Goal: Task Accomplishment & Management: Manage account settings

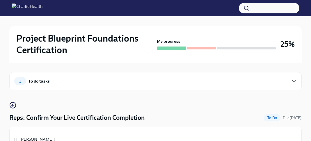
click at [49, 83] on div "1 To do tasks" at bounding box center [151, 81] width 275 height 8
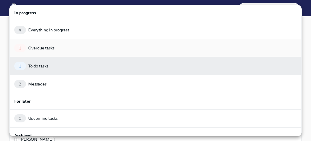
click at [91, 39] on div "1 Overdue tasks" at bounding box center [155, 48] width 292 height 18
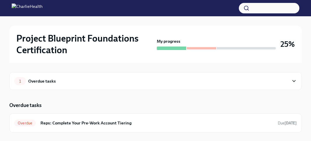
click at [60, 79] on div "1 Overdue tasks" at bounding box center [151, 81] width 275 height 8
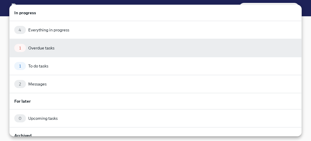
scroll to position [43, 0]
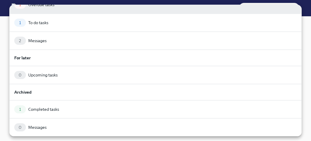
click at [309, 84] on div at bounding box center [155, 70] width 311 height 141
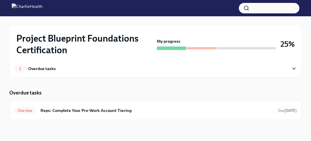
scroll to position [0, 0]
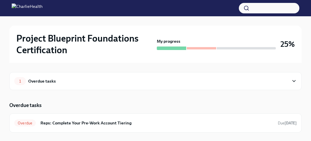
click at [167, 47] on div at bounding box center [171, 48] width 29 height 3
click at [79, 36] on h2 "Project Blueprint Foundations Certification" at bounding box center [85, 44] width 138 height 23
click at [113, 85] on div "1 Overdue tasks" at bounding box center [151, 81] width 275 height 8
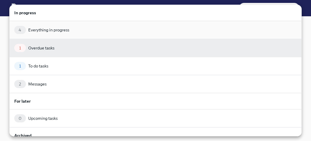
click at [58, 34] on div "4 Everything in progress" at bounding box center [155, 30] width 283 height 8
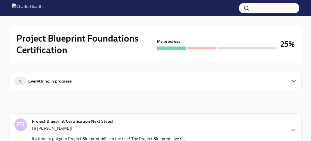
click at [47, 88] on div "4 Everything in progress" at bounding box center [155, 81] width 292 height 18
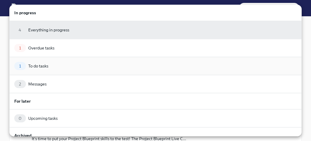
click at [53, 70] on div "1 To do tasks" at bounding box center [155, 66] width 292 height 18
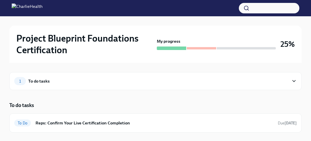
scroll to position [13, 0]
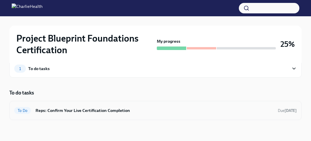
click at [73, 116] on div "To Do Reps: Confirm Your Live Certification Completion Due [DATE]" at bounding box center [155, 110] width 292 height 19
click at [78, 111] on h6 "Reps: Confirm Your Live Certification Completion" at bounding box center [155, 110] width 238 height 6
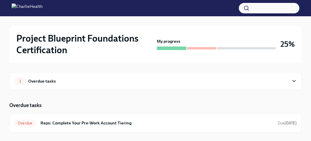
click at [294, 82] on icon at bounding box center [294, 81] width 6 height 6
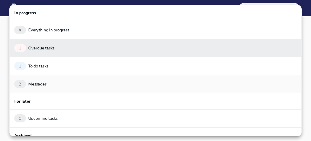
click at [301, 78] on div "2 Messages" at bounding box center [155, 84] width 292 height 18
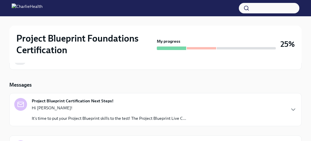
scroll to position [34, 0]
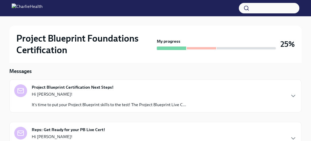
click at [62, 86] on strong "Project Blueprint Certification Next Steps!" at bounding box center [73, 87] width 82 height 6
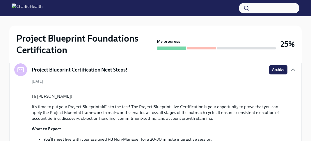
scroll to position [0, 0]
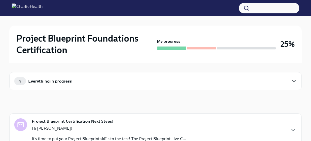
click at [178, 45] on div "My progress" at bounding box center [216, 44] width 119 height 12
click at [171, 40] on strong "My progress" at bounding box center [169, 41] width 24 height 6
click at [91, 38] on h2 "Project Blueprint Foundations Certification" at bounding box center [85, 44] width 138 height 23
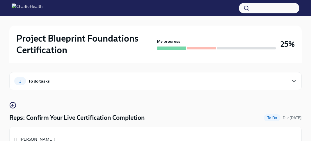
click at [210, 47] on div at bounding box center [216, 48] width 119 height 3
click at [207, 47] on div at bounding box center [201, 48] width 29 height 2
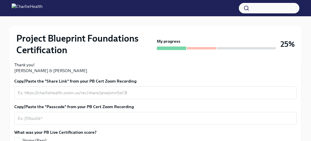
scroll to position [121, 0]
